Goal: Information Seeking & Learning: Learn about a topic

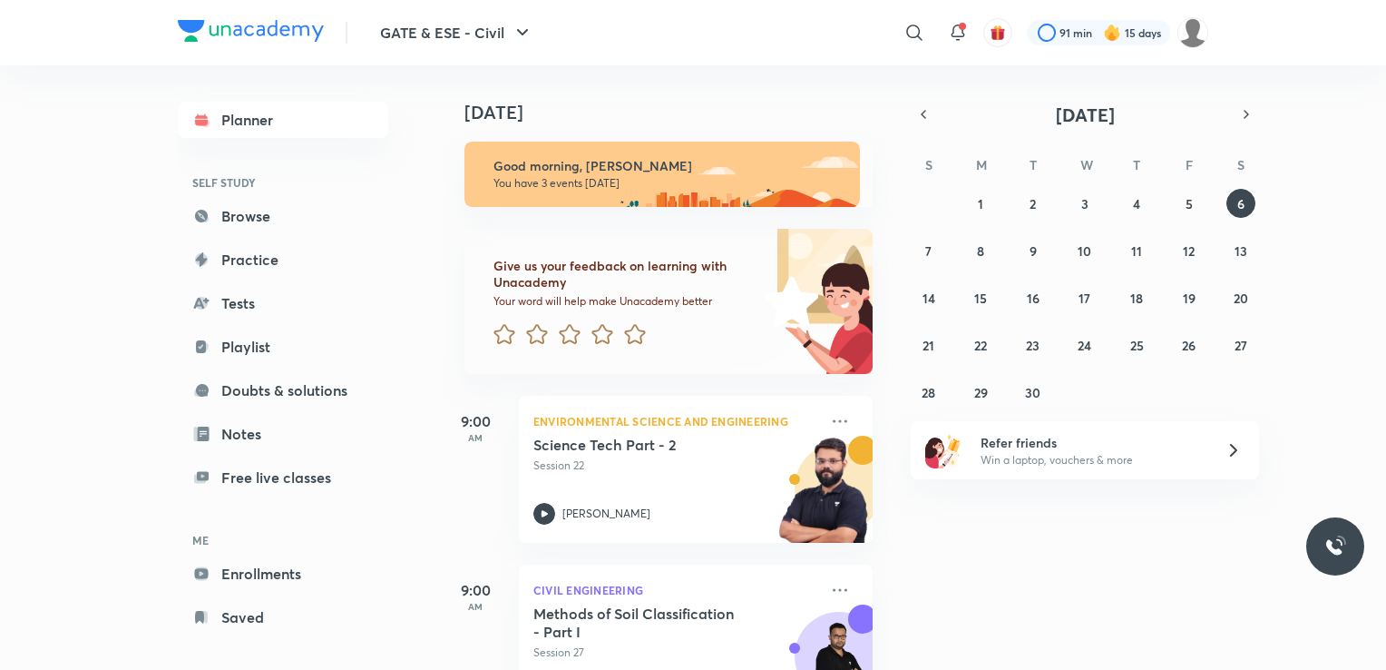
scroll to position [239, 0]
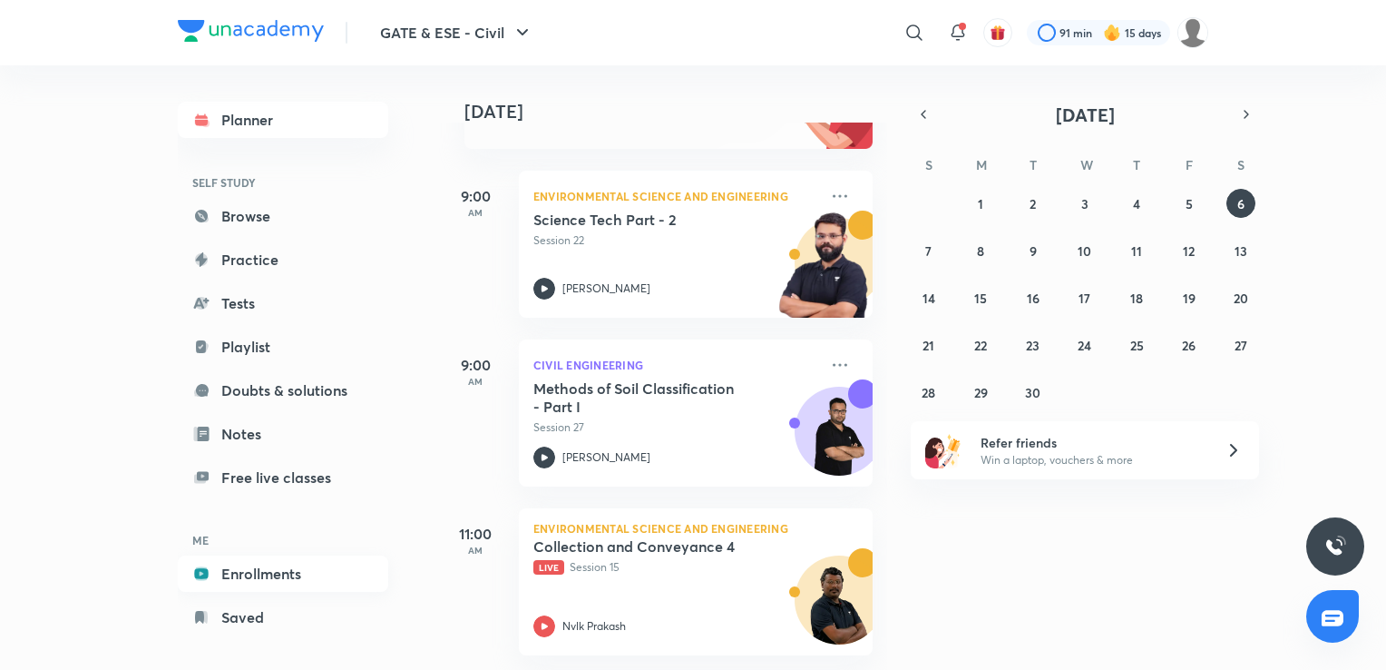
drag, startPoint x: 559, startPoint y: 587, endPoint x: 345, endPoint y: 578, distance: 214.3
click at [345, 578] on link "Enrollments" at bounding box center [283, 573] width 211 height 36
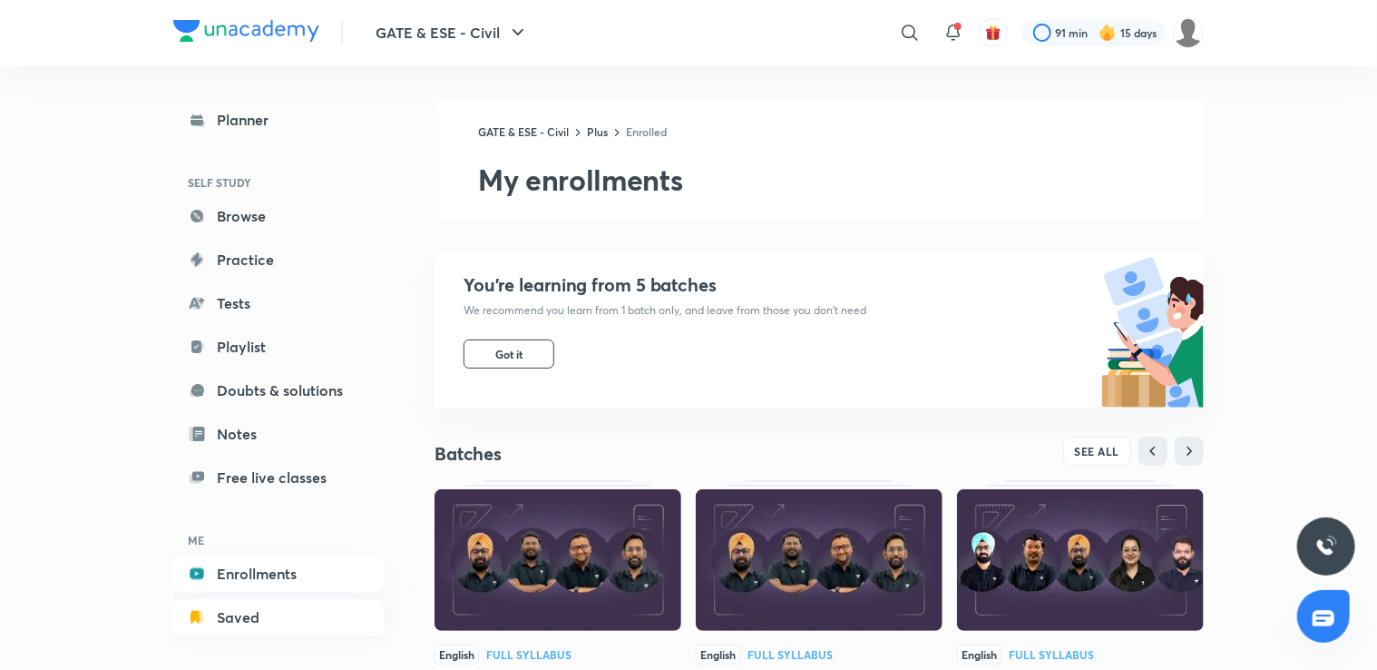
click at [219, 625] on link "Saved" at bounding box center [278, 617] width 211 height 36
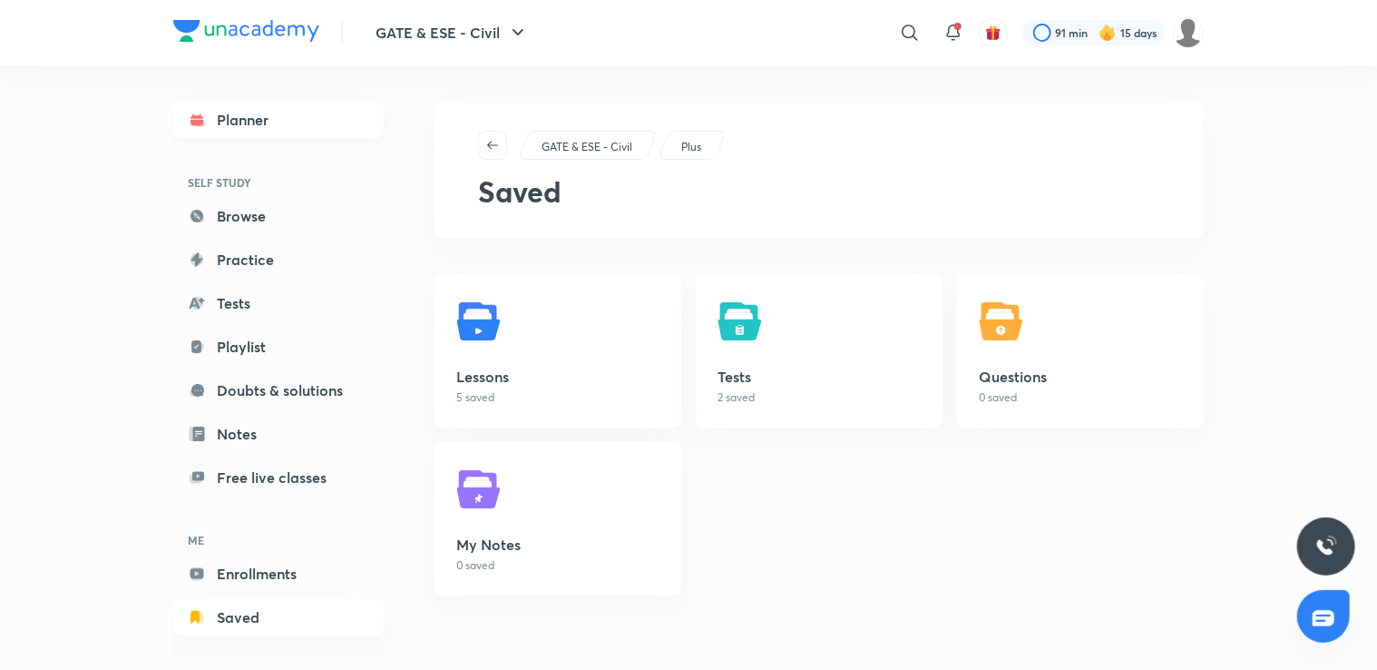
click at [270, 125] on link "Planner" at bounding box center [278, 120] width 211 height 36
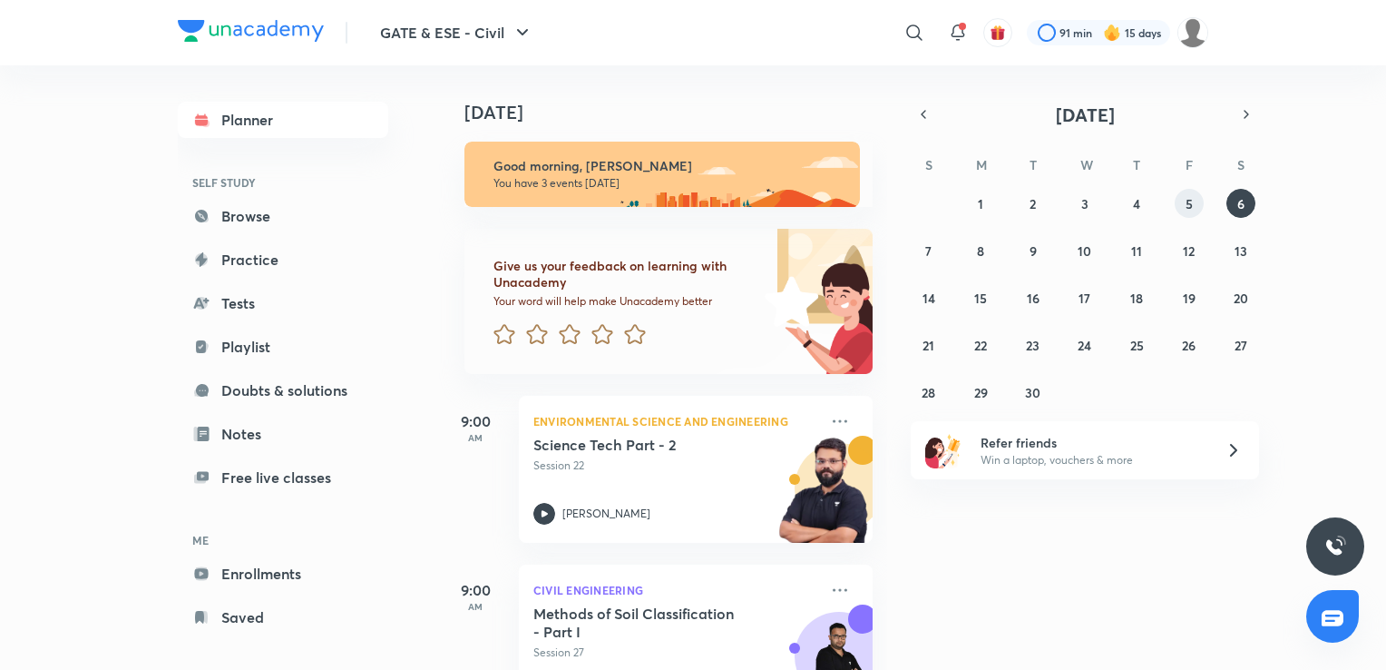
click at [1193, 192] on button "5" at bounding box center [1189, 203] width 29 height 29
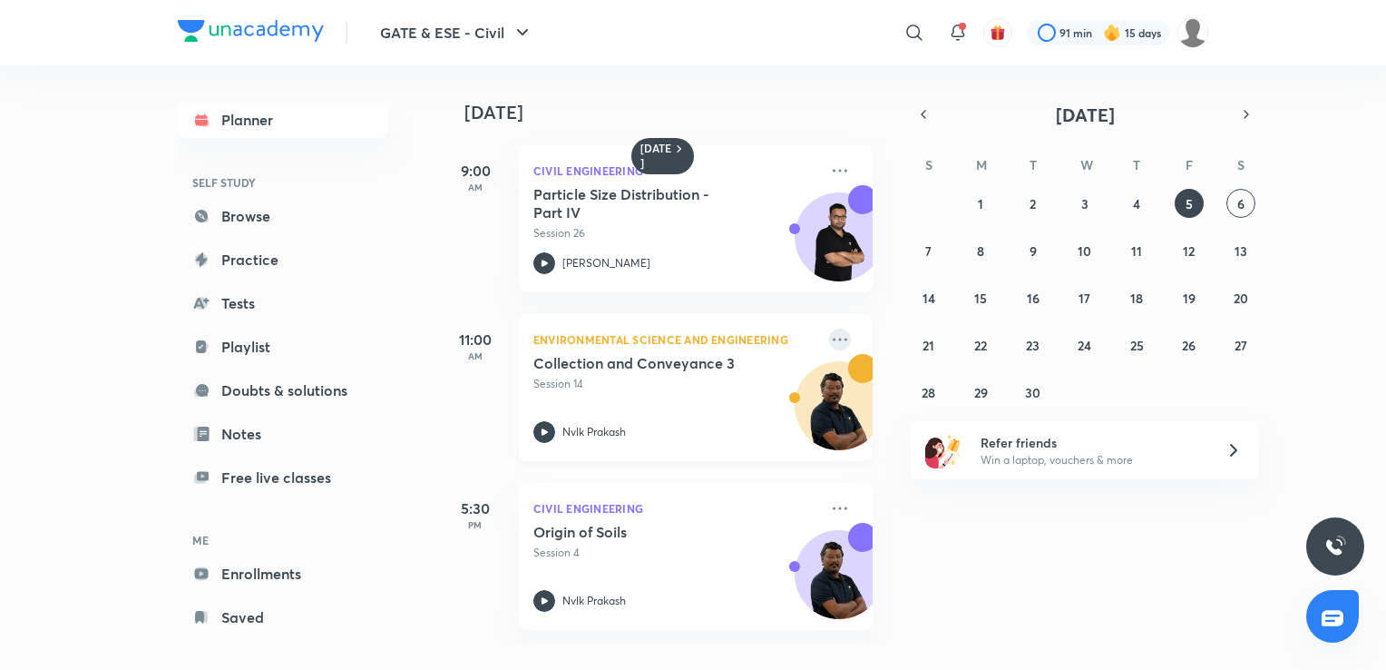
click at [829, 339] on icon at bounding box center [840, 339] width 22 height 22
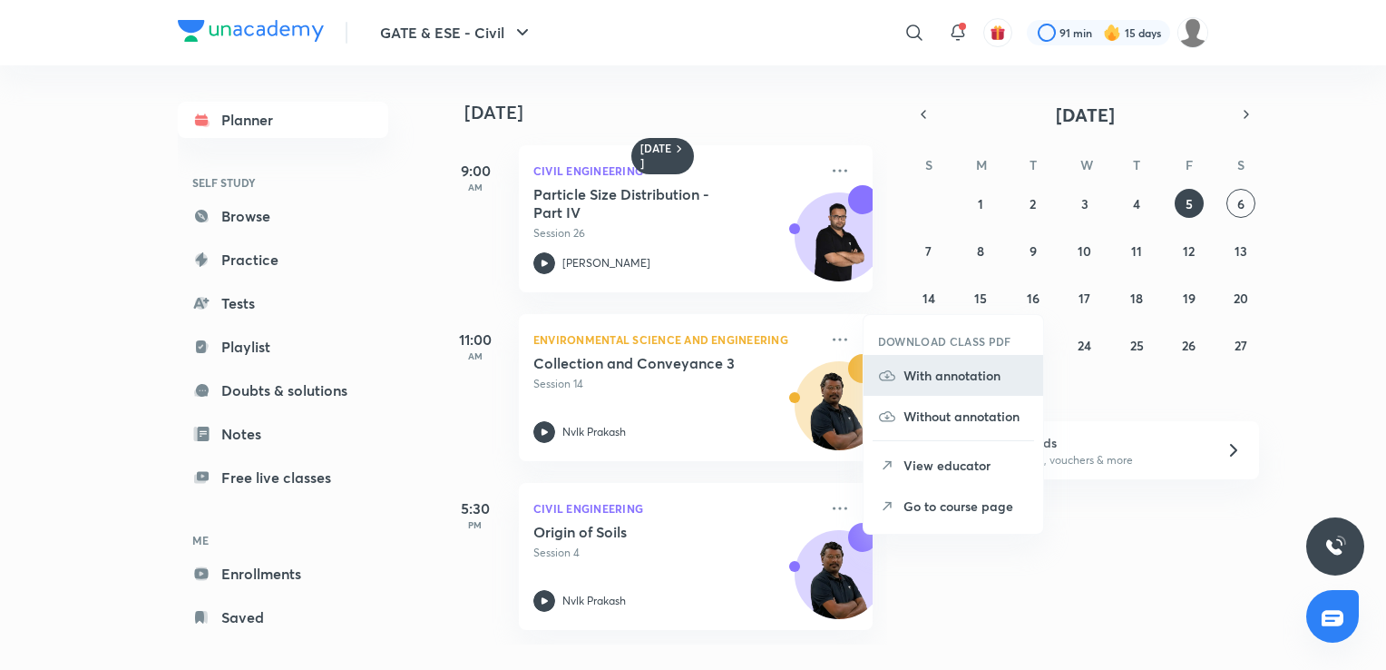
click at [926, 374] on p "With annotation" at bounding box center [966, 375] width 125 height 19
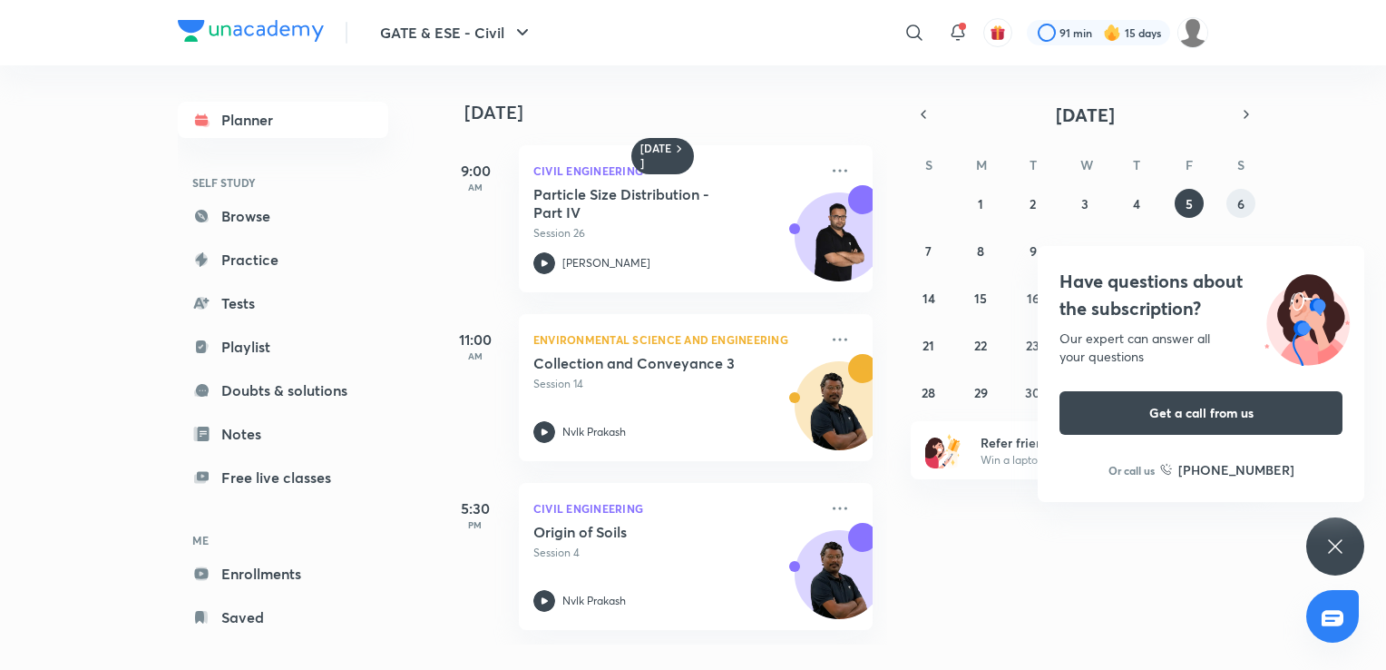
click at [1245, 204] on button "6" at bounding box center [1241, 203] width 29 height 29
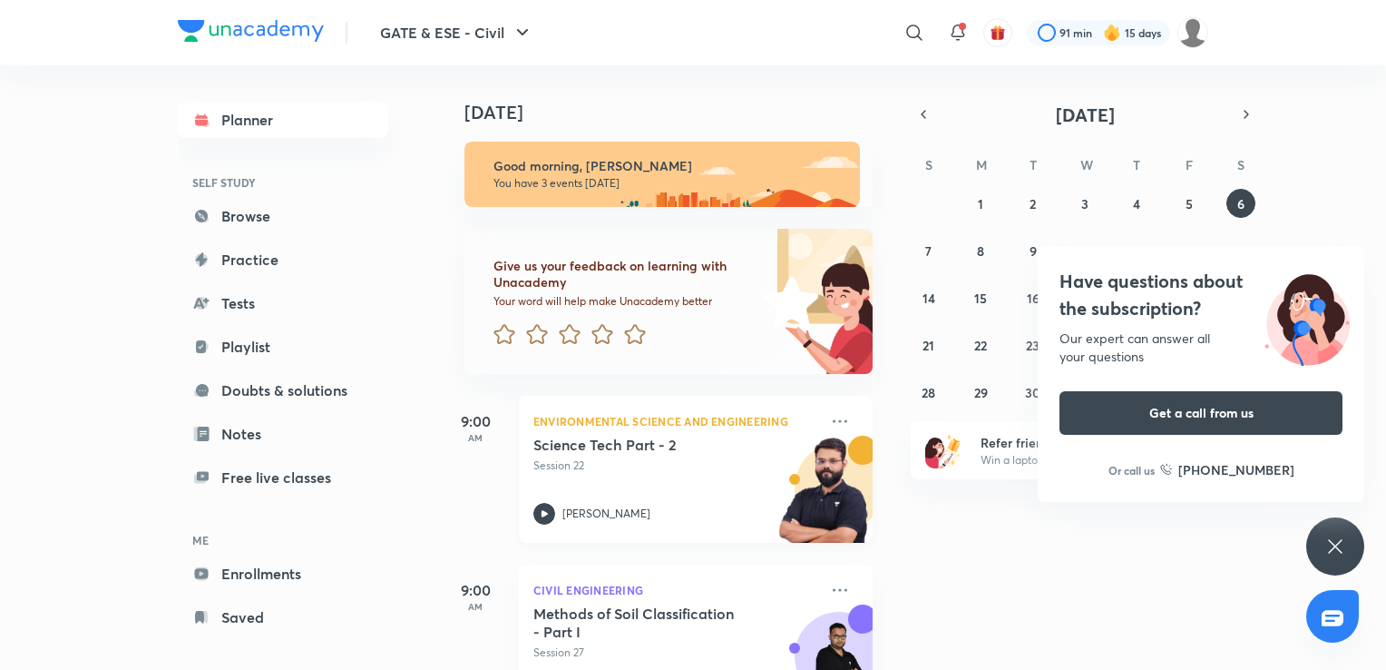
scroll to position [239, 0]
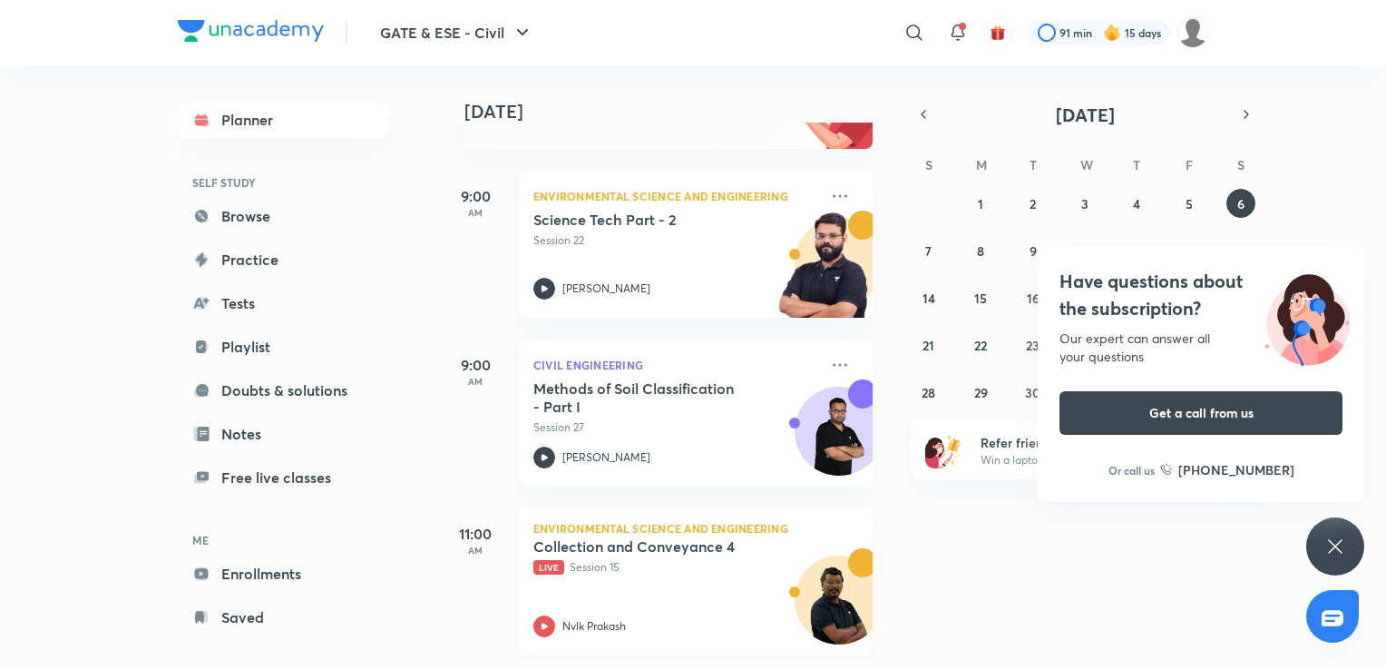
click at [651, 540] on h5 "Collection and Conveyance 4" at bounding box center [647, 546] width 226 height 18
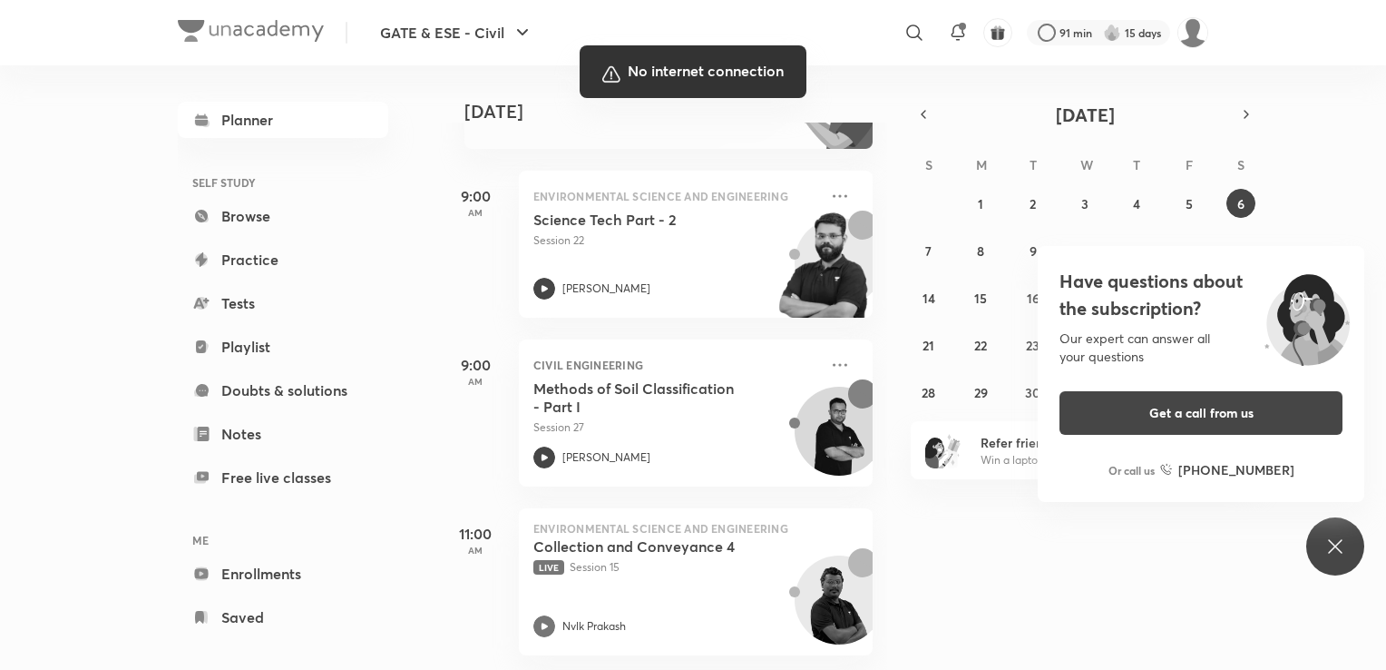
click at [788, 396] on div at bounding box center [693, 335] width 1386 height 670
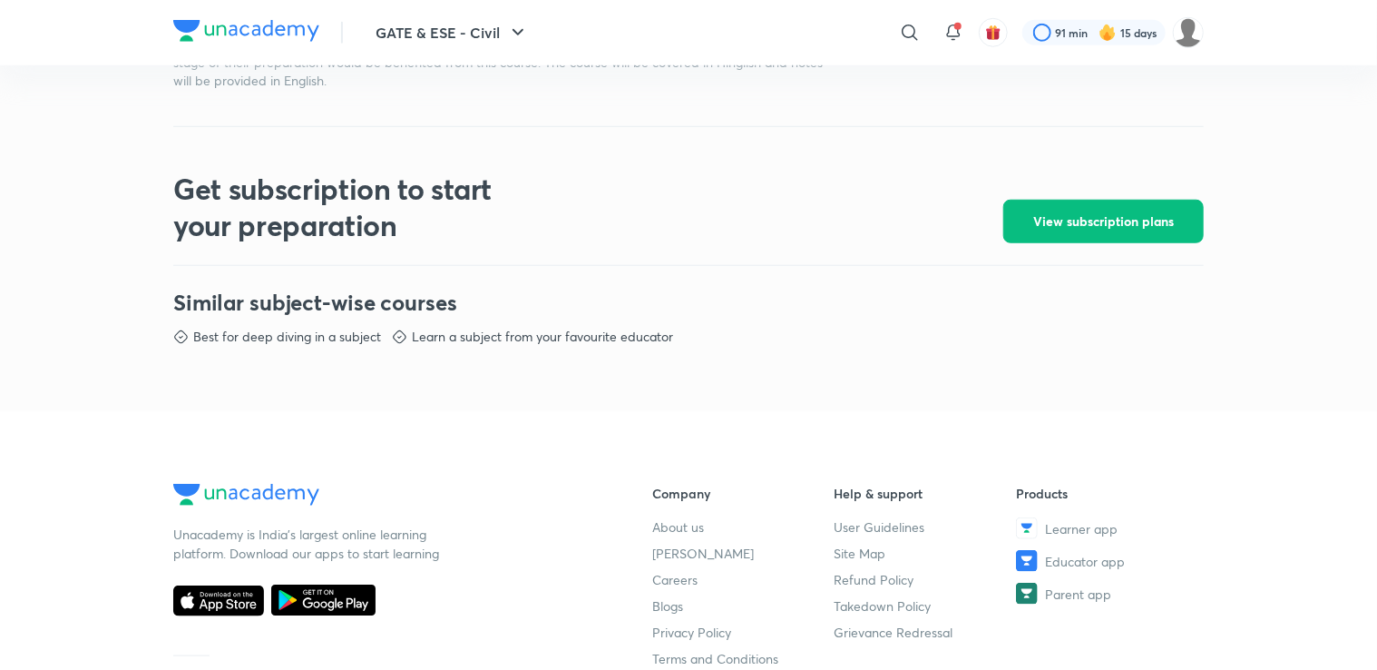
scroll to position [1089, 0]
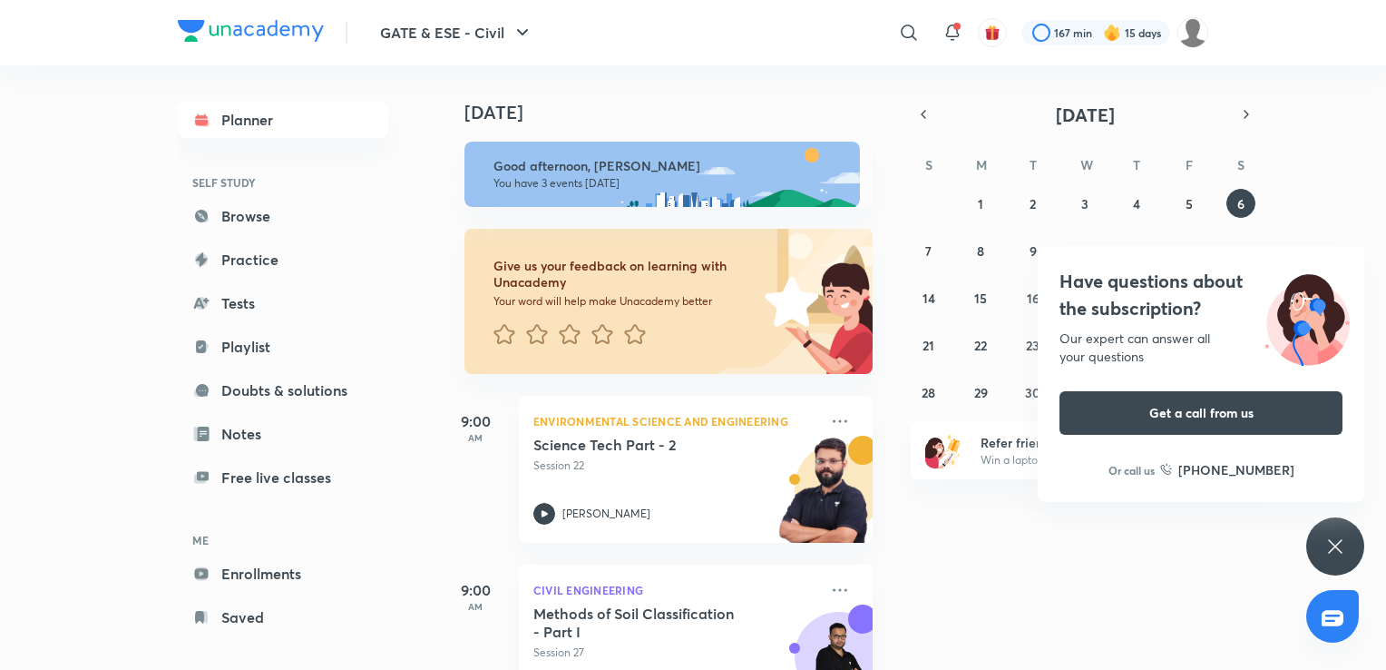
click at [1326, 564] on div "Have questions about the subscription? Our expert can answer all your questions…" at bounding box center [1336, 546] width 58 height 58
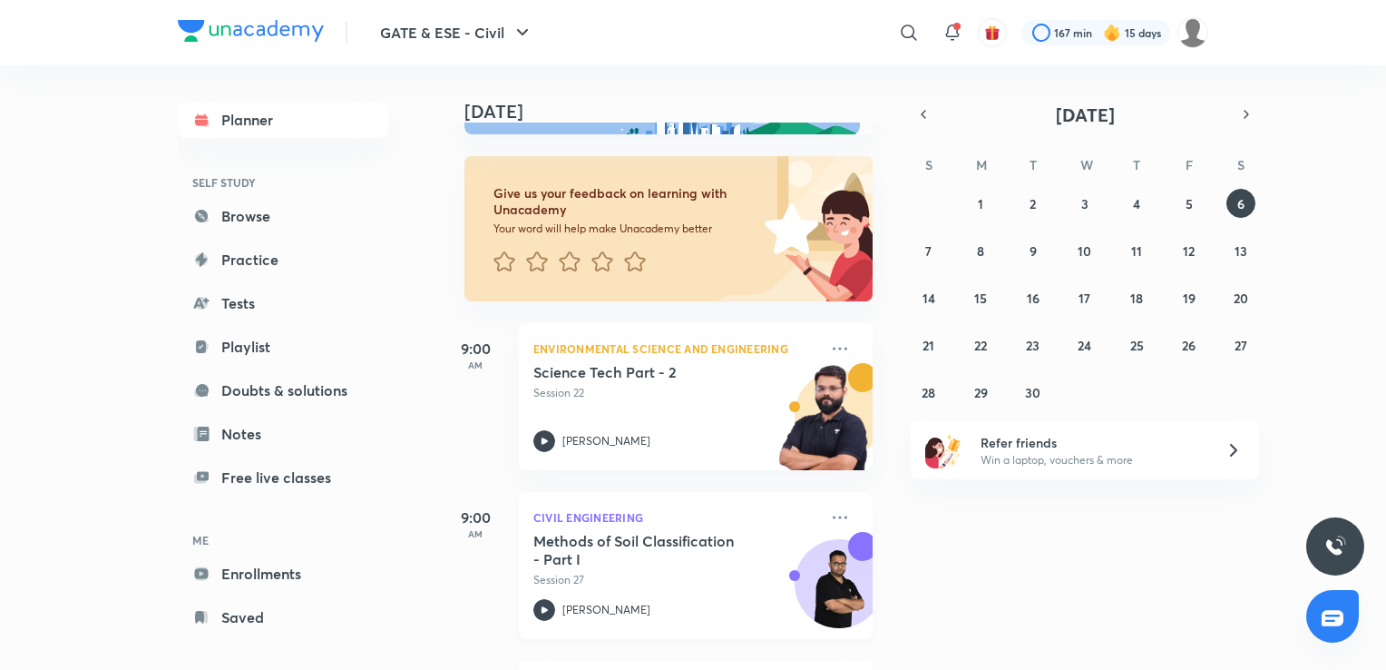
scroll to position [72, 0]
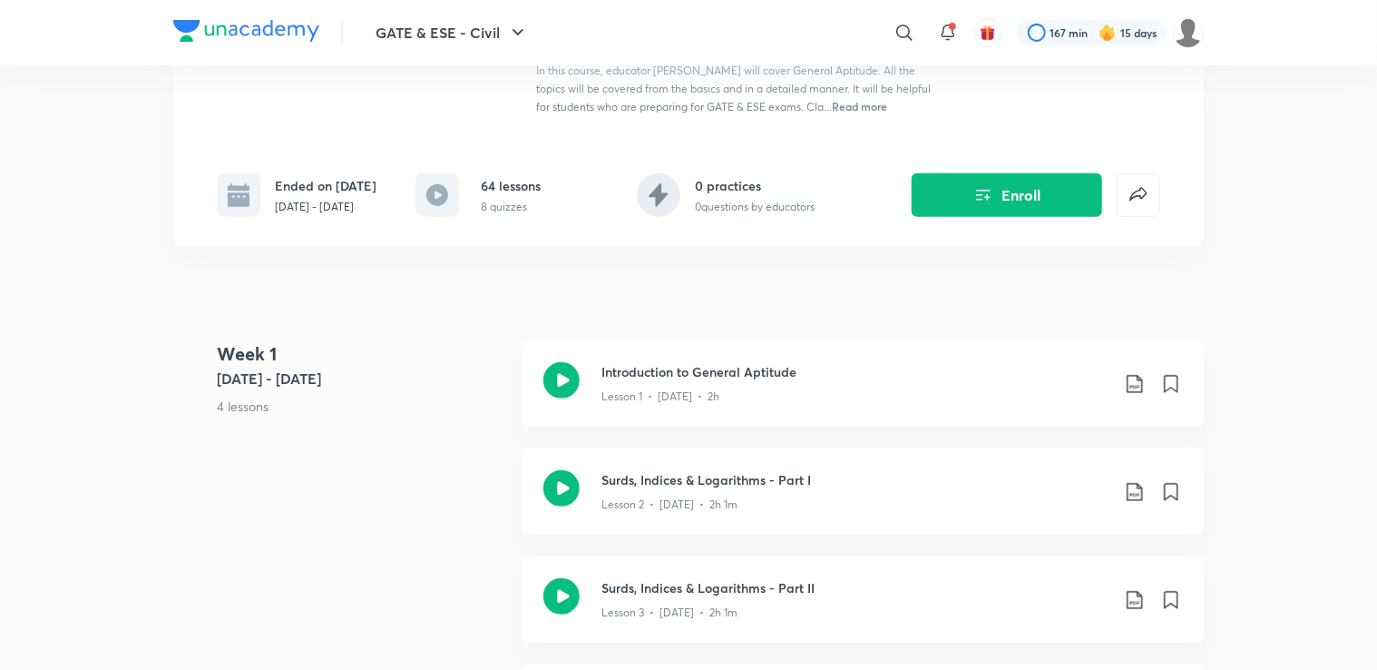
scroll to position [309, 0]
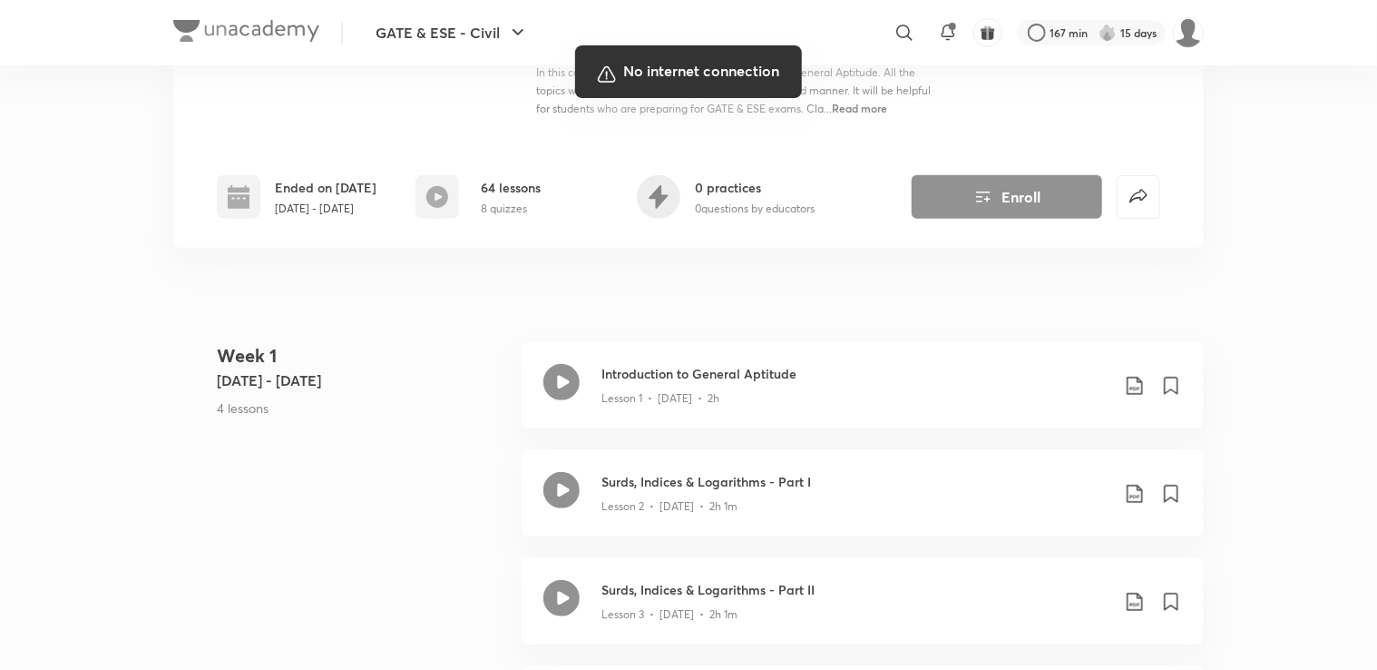
click at [1171, 406] on div at bounding box center [688, 335] width 1377 height 670
click at [1171, 397] on div at bounding box center [688, 335] width 1377 height 670
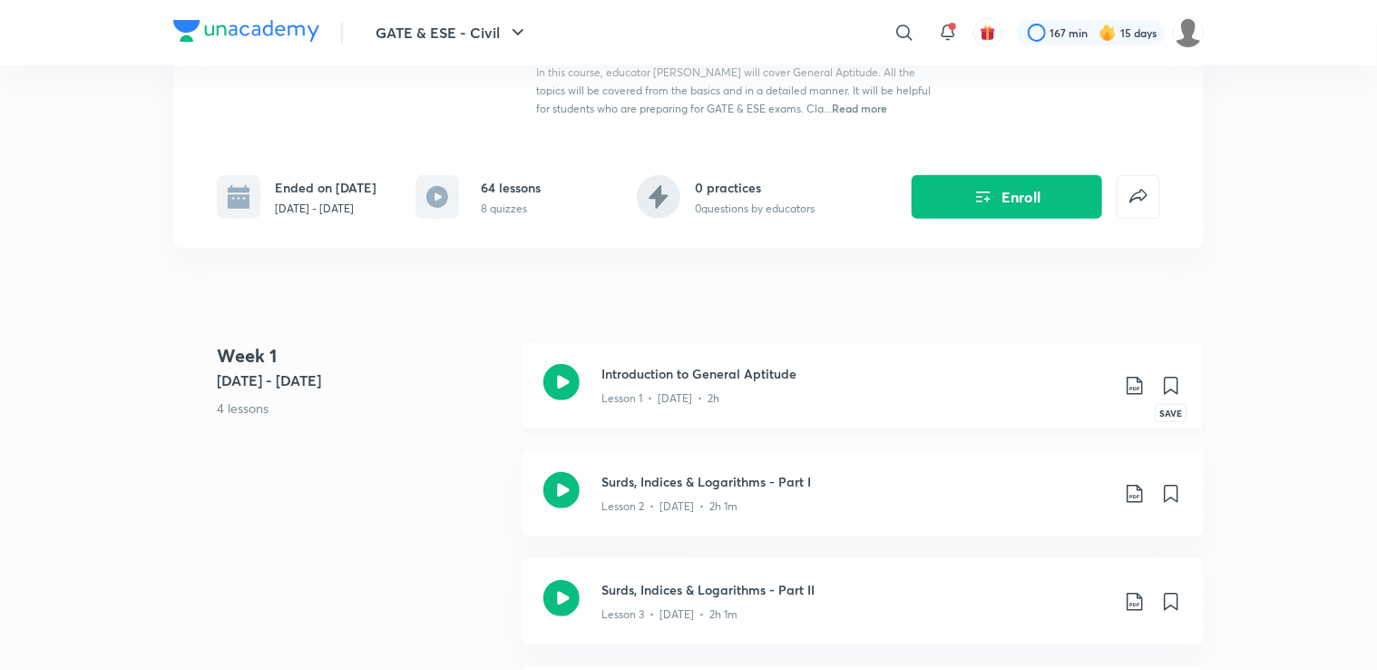
drag, startPoint x: 0, startPoint y: 0, endPoint x: 1171, endPoint y: 397, distance: 1236.7
click at [1171, 394] on icon at bounding box center [1171, 385] width 13 height 16
